Goal: Information Seeking & Learning: Learn about a topic

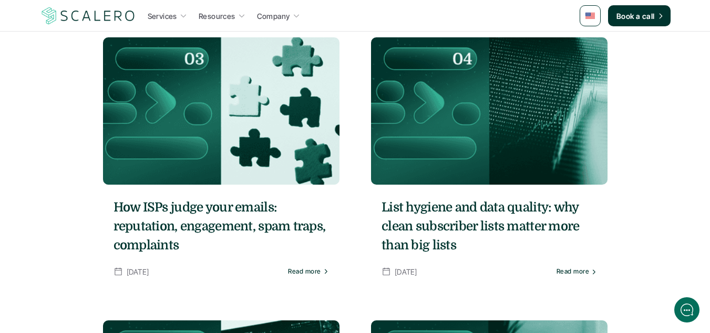
scroll to position [368, 0]
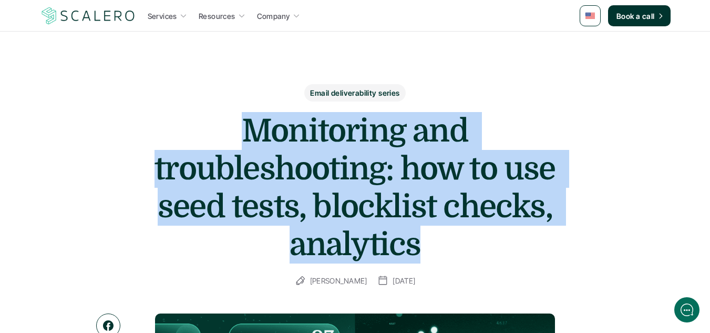
drag, startPoint x: 244, startPoint y: 123, endPoint x: 448, endPoint y: 242, distance: 235.6
click at [448, 242] on h1 "Monitoring and troubleshooting: how to use seed tests, blocklist checks, analyt…" at bounding box center [355, 187] width 420 height 151
copy h1 "Monitoring and troubleshooting: how to use seed tests, blocklist checks, analyt…"
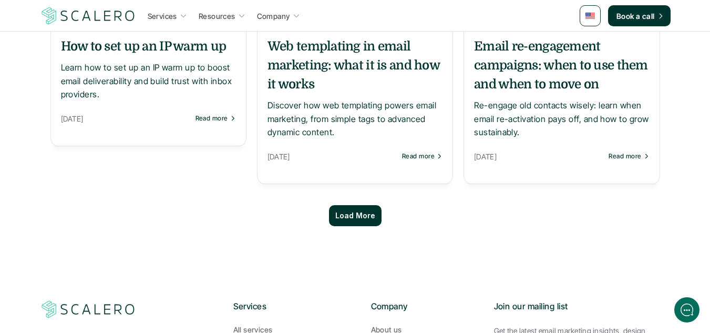
scroll to position [998, 0]
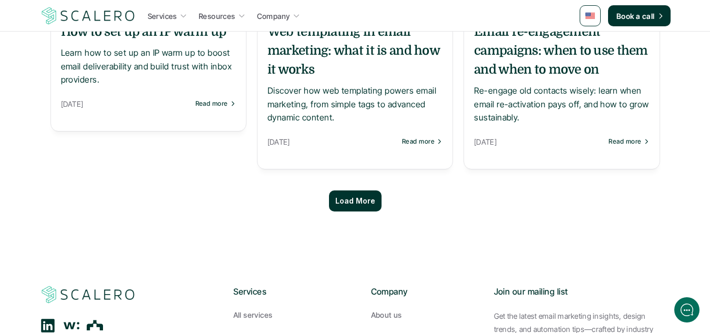
click at [371, 195] on div "Load More" at bounding box center [355, 200] width 53 height 21
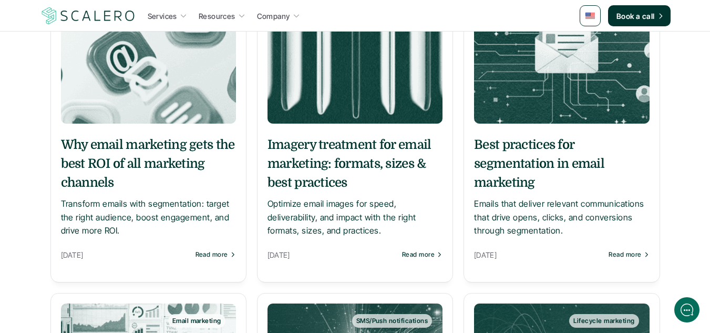
scroll to position [1208, 0]
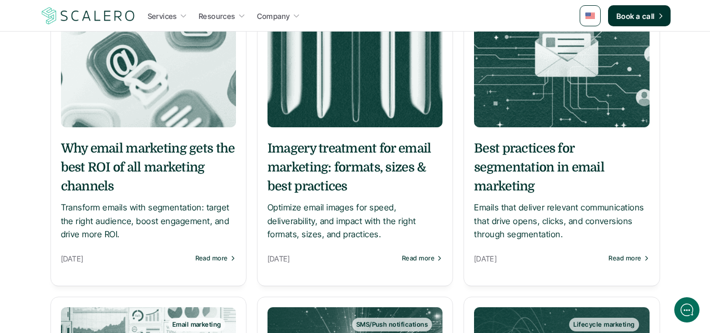
drag, startPoint x: 530, startPoint y: 169, endPoint x: 587, endPoint y: 182, distance: 58.6
click at [587, 182] on h5 "Best practices for segmentation in email marketing" at bounding box center [561, 167] width 175 height 57
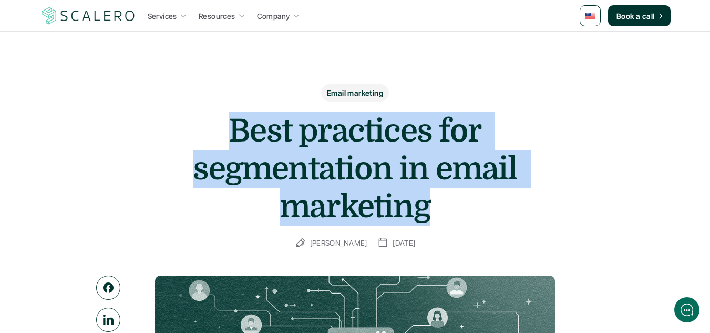
drag, startPoint x: 439, startPoint y: 199, endPoint x: 206, endPoint y: 132, distance: 241.9
click at [206, 132] on h1 "Best practices for segmentation in email marketing" at bounding box center [355, 168] width 420 height 113
copy h1 "Best practices for segmentation in email marketing"
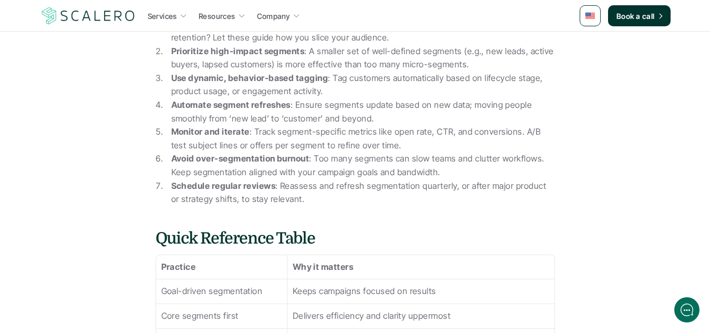
scroll to position [893, 0]
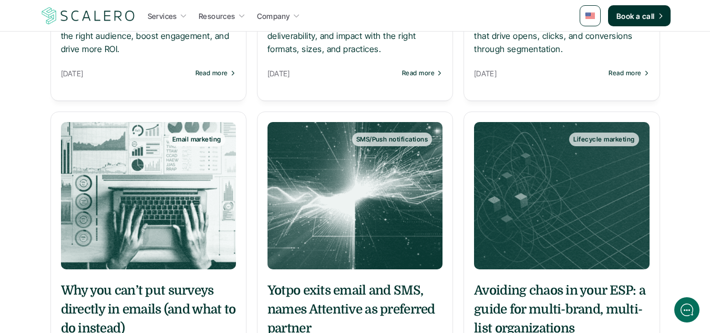
scroll to position [1261, 0]
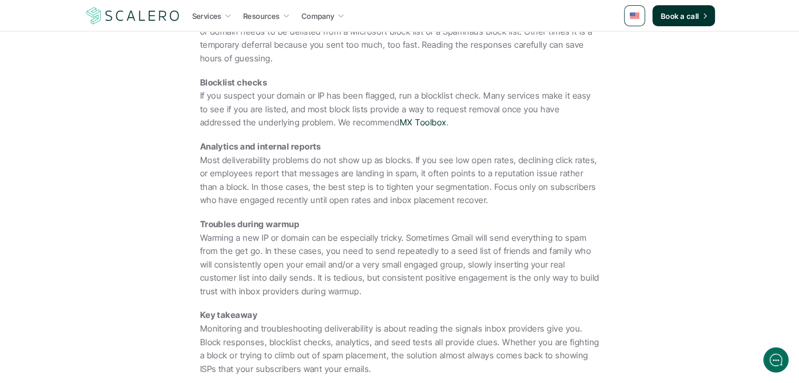
scroll to position [788, 0]
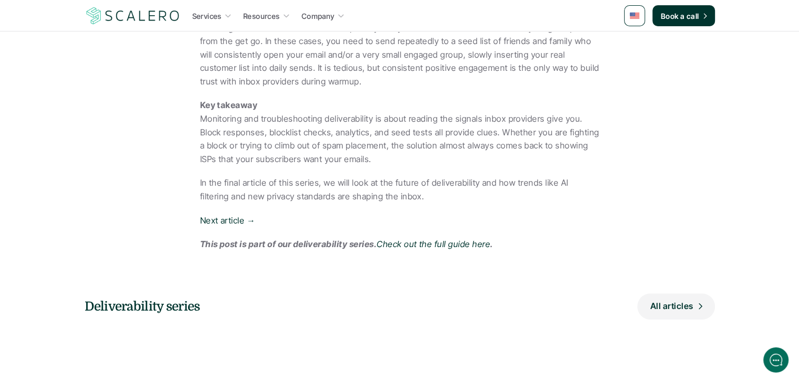
click at [445, 188] on p "In the final article of this series, we will look at the future of deliverabili…" at bounding box center [399, 190] width 399 height 27
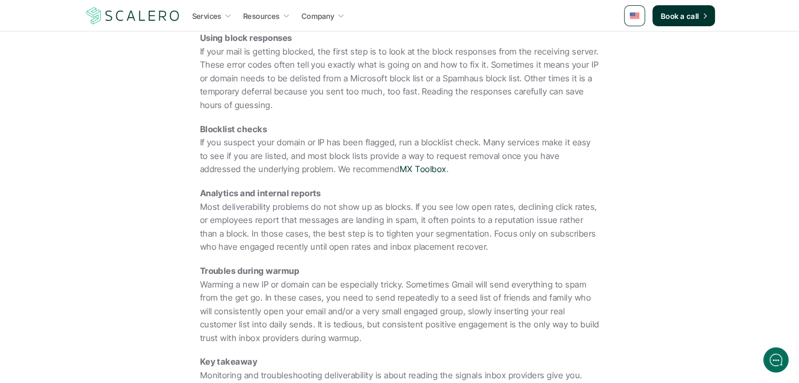
scroll to position [525, 0]
